Goal: Find specific page/section: Find specific page/section

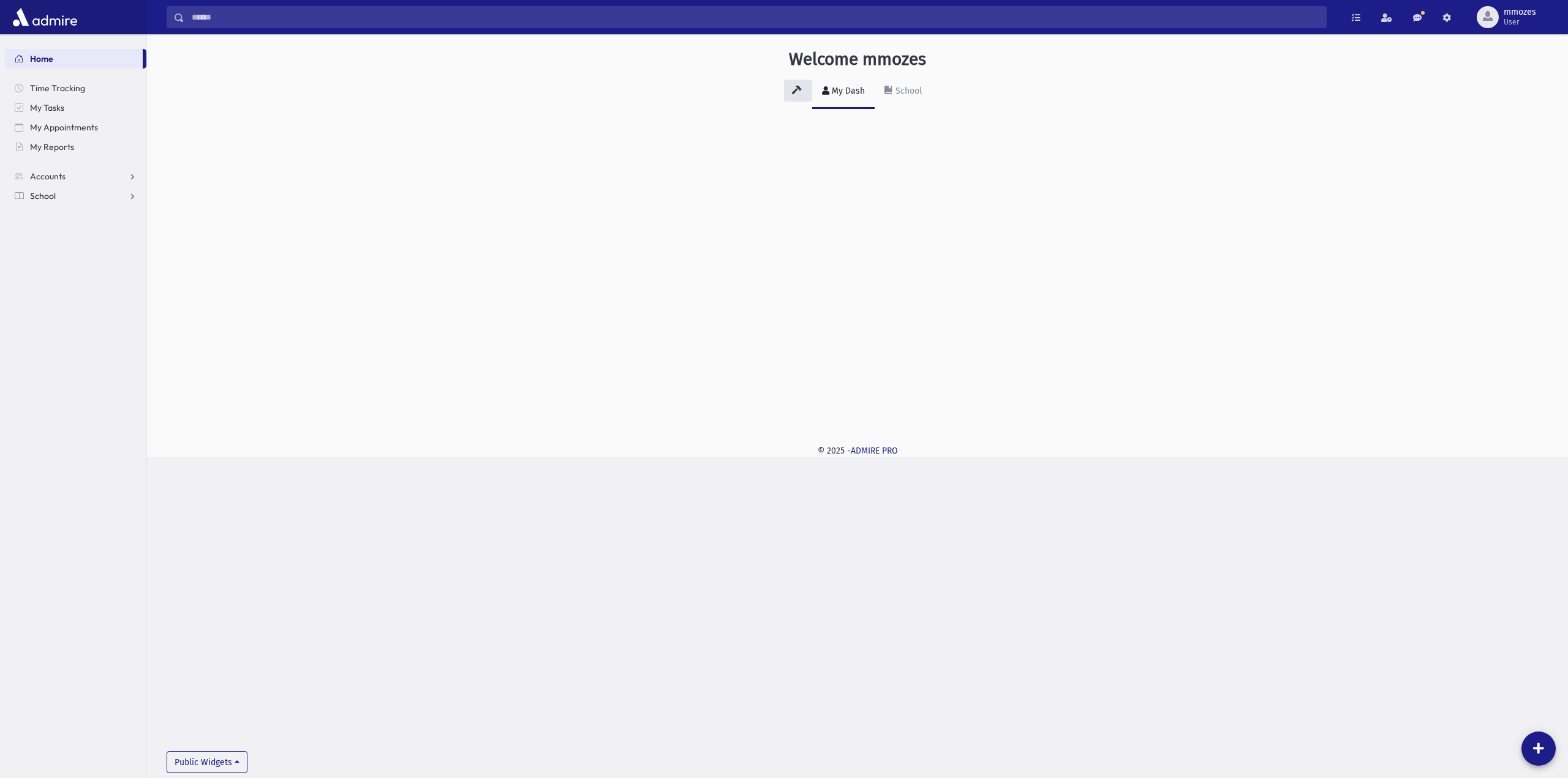
click at [71, 199] on link "School" at bounding box center [75, 195] width 141 height 20
click at [68, 219] on span "Students" at bounding box center [53, 216] width 34 height 11
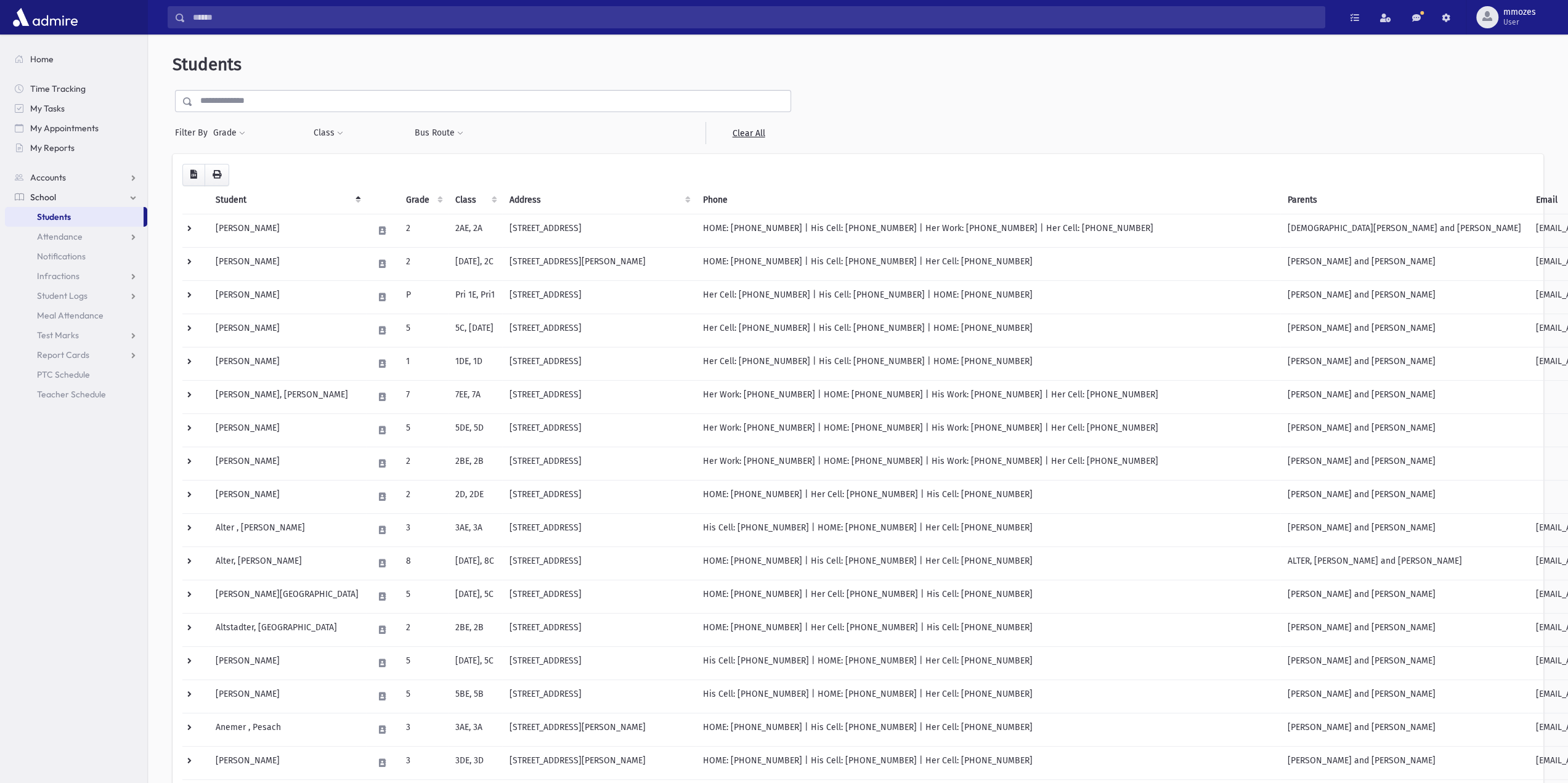
click at [311, 102] on input "text" at bounding box center [491, 101] width 597 height 22
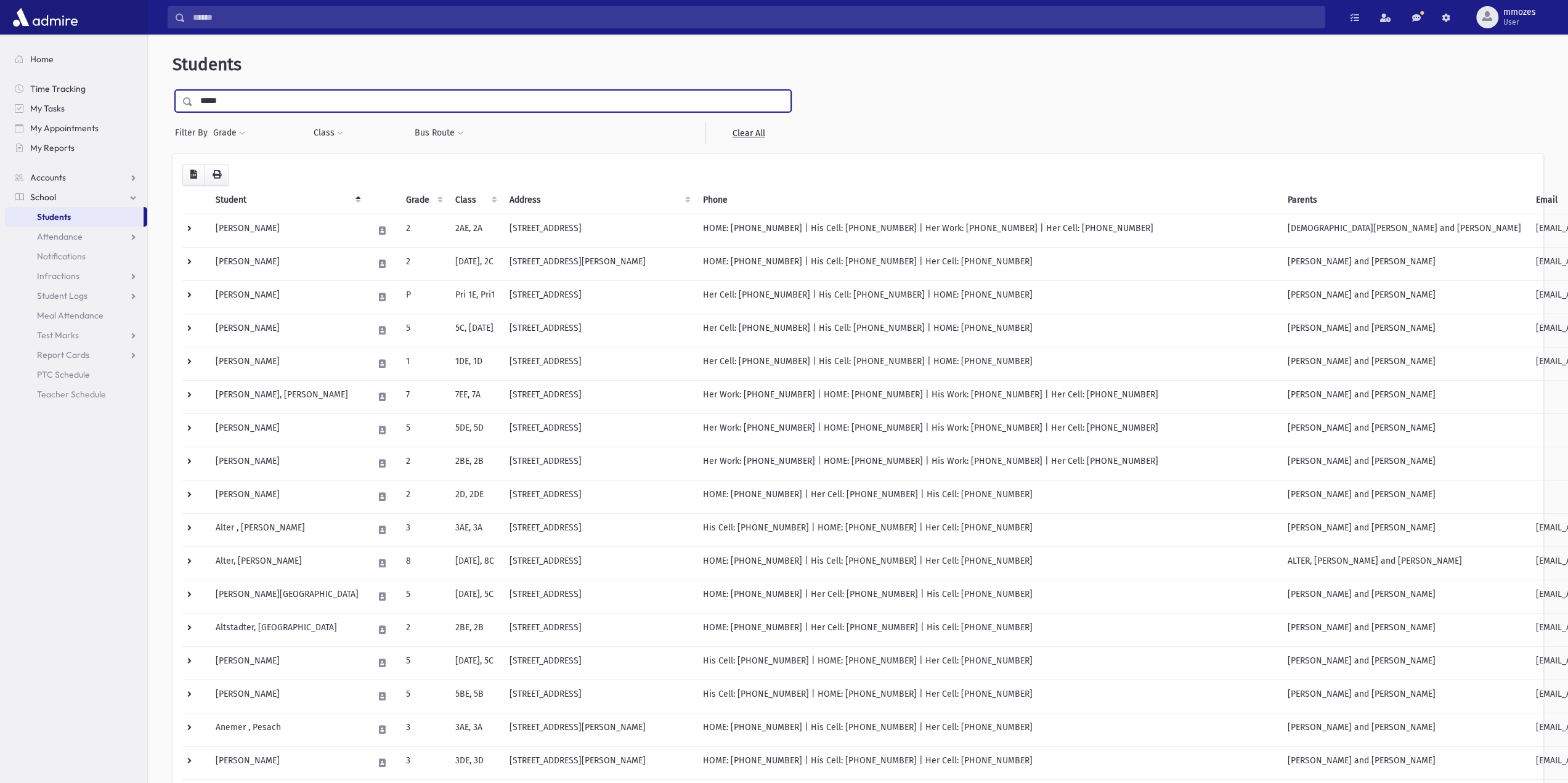
type input "*****"
click at [173, 90] on input "submit" at bounding box center [190, 98] width 35 height 17
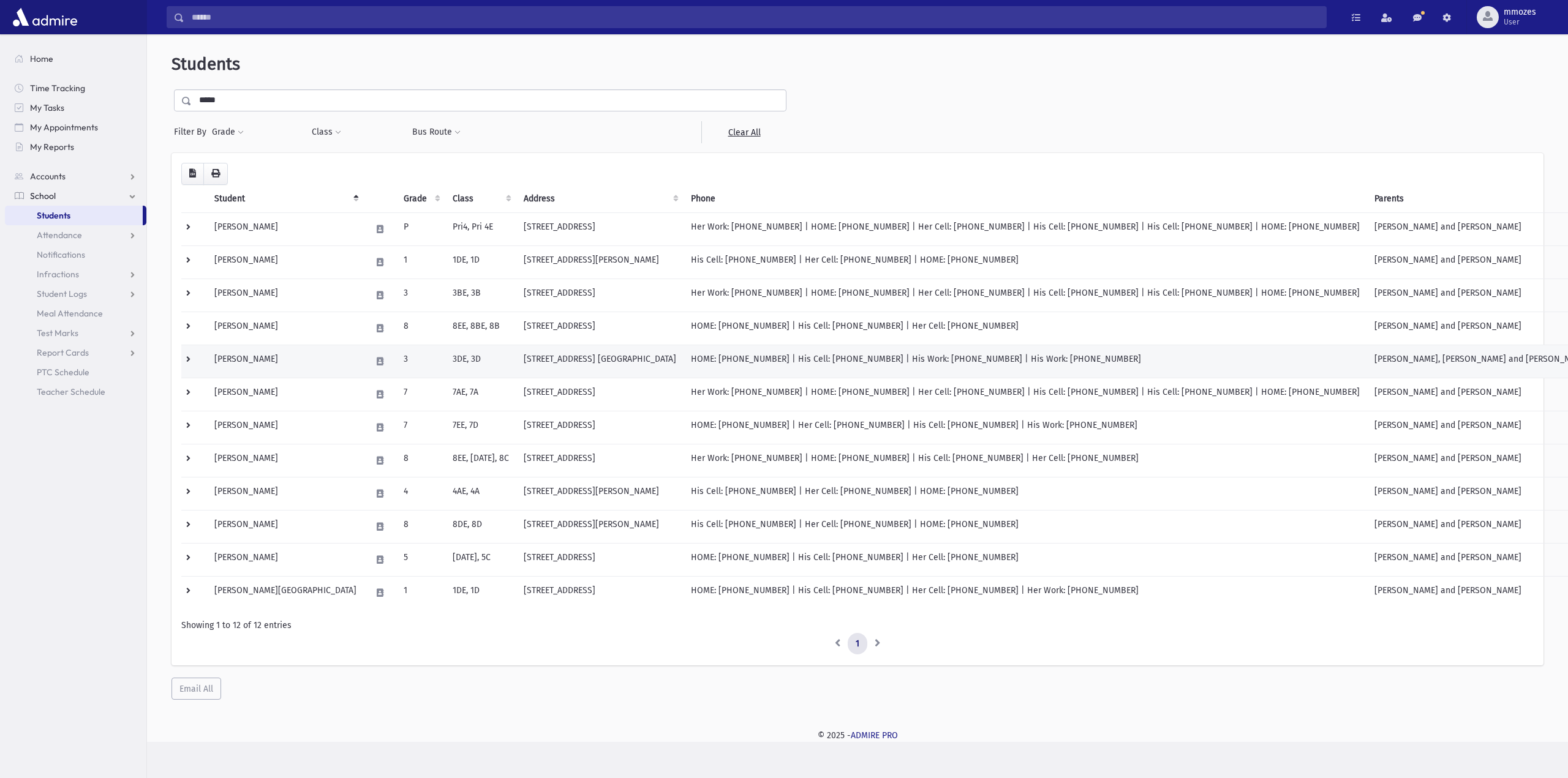
click at [253, 362] on td "[PERSON_NAME]" at bounding box center [286, 362] width 157 height 33
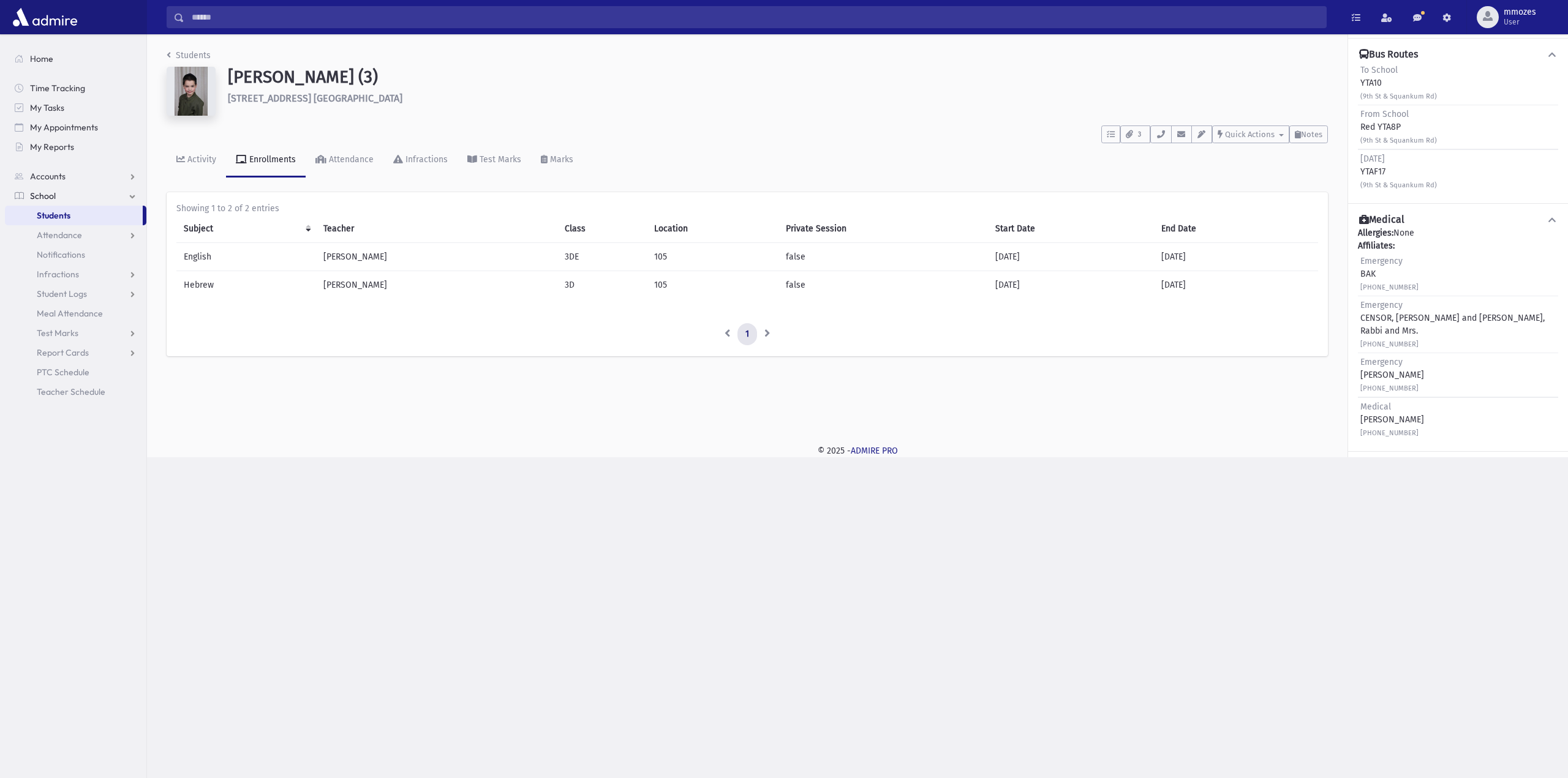
scroll to position [204, 0]
